Goal: Task Accomplishment & Management: Manage account settings

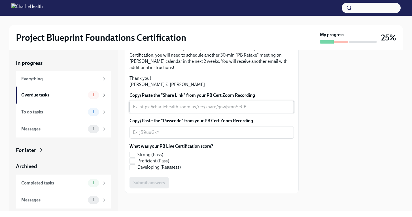
scroll to position [157, 0]
click at [81, 110] on div "To do tasks" at bounding box center [53, 112] width 64 height 6
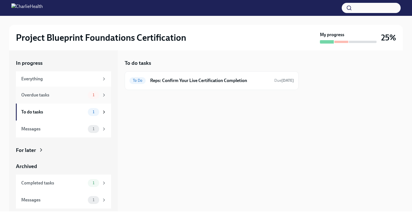
click at [103, 93] on icon at bounding box center [103, 95] width 5 height 5
click at [76, 188] on div "Completed tasks 1" at bounding box center [63, 183] width 95 height 17
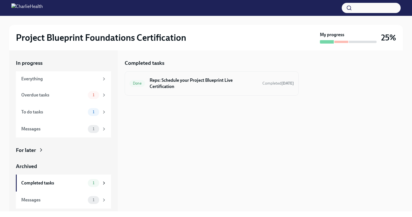
click at [205, 80] on h6 "Reps: Schedule your Project Blueprint Live Certification" at bounding box center [204, 83] width 108 height 12
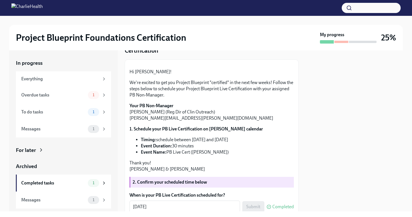
scroll to position [115, 0]
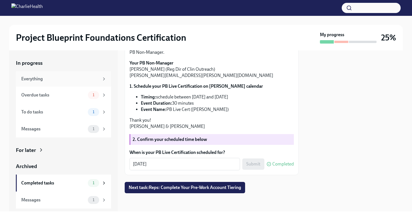
click at [78, 82] on div "Everything" at bounding box center [60, 79] width 78 height 6
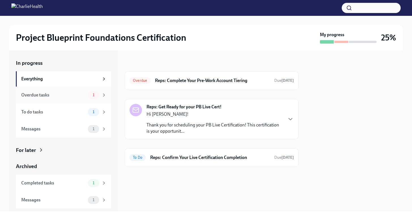
click at [77, 97] on div "Overdue tasks" at bounding box center [53, 95] width 64 height 6
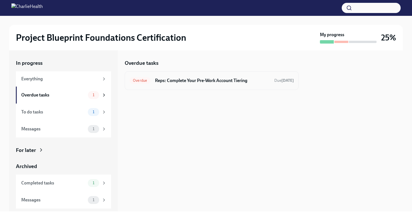
click at [178, 83] on h6 "Reps: Complete Your Pre-Work Account Tiering" at bounding box center [212, 81] width 115 height 6
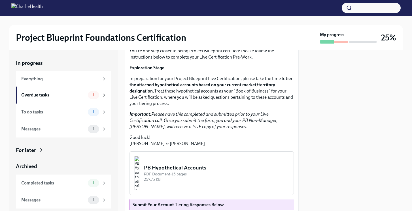
scroll to position [159, 0]
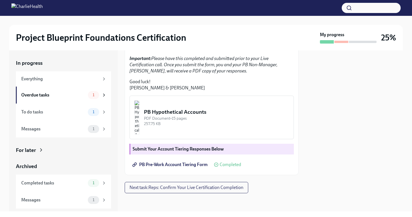
click at [139, 123] on img "button" at bounding box center [136, 118] width 5 height 34
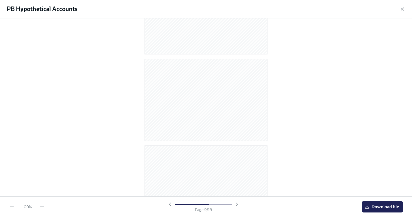
scroll to position [664, 0]
